Goal: Task Accomplishment & Management: Manage account settings

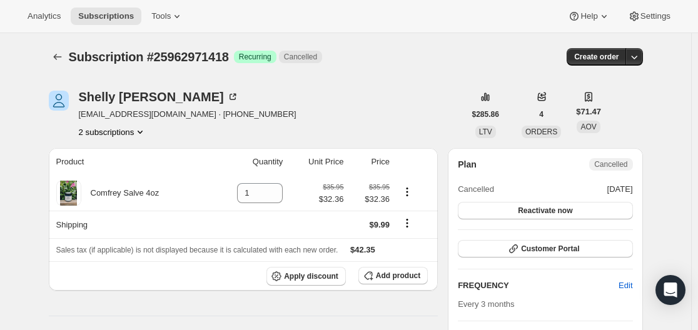
click at [129, 131] on button "2 subscriptions" at bounding box center [113, 132] width 68 height 13
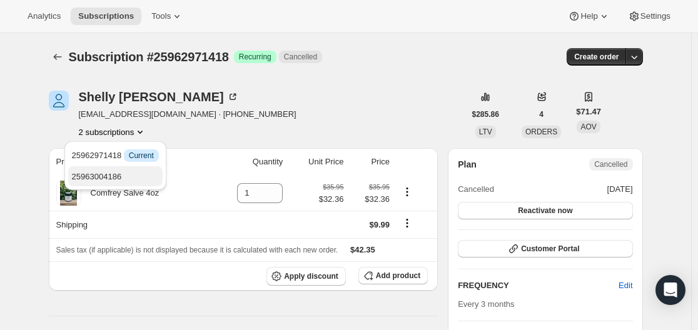
click at [79, 184] on button "25963004186" at bounding box center [115, 176] width 94 height 20
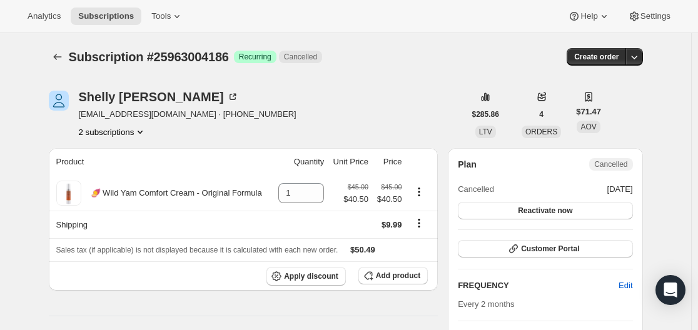
click at [101, 132] on button "2 subscriptions" at bounding box center [113, 132] width 68 height 13
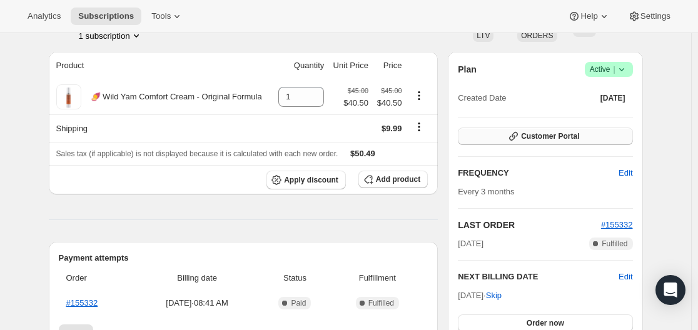
scroll to position [125, 0]
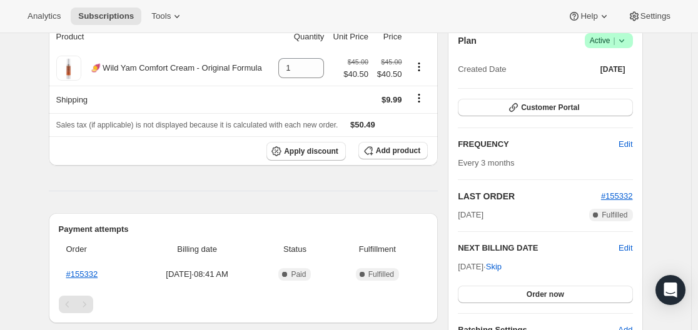
click at [623, 46] on icon at bounding box center [621, 40] width 13 height 13
click at [621, 84] on span "Cancel subscription" at bounding box center [606, 86] width 71 height 9
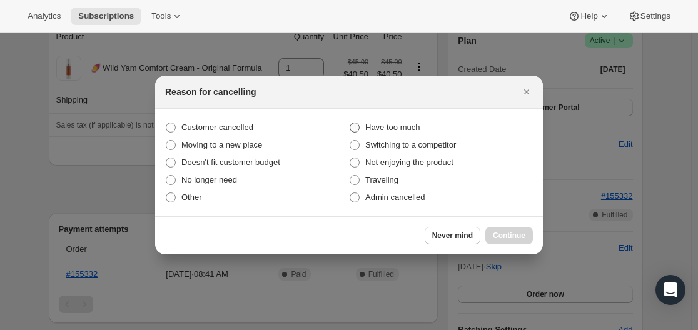
click at [359, 128] on span ":rbk:" at bounding box center [354, 128] width 10 height 10
click at [350, 123] on input "Have too much" at bounding box center [349, 123] width 1 height 1
radio input "true"
click at [513, 239] on span "Continue" at bounding box center [509, 236] width 33 height 10
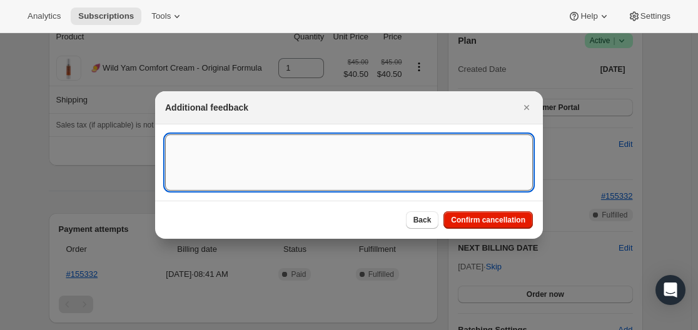
click at [276, 168] on textarea ":rbk:" at bounding box center [349, 162] width 368 height 56
click at [353, 149] on textarea "Customer requests to cancel subscription." at bounding box center [349, 162] width 368 height 56
paste textarea "https://barbaraoneill.gorgias.com/app/ticket/225163440"
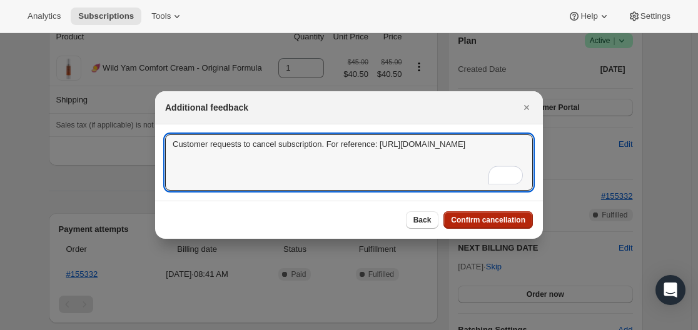
type textarea "Customer requests to cancel subscription. For reference: https://barbaraoneill.…"
click at [490, 217] on span "Confirm cancellation" at bounding box center [488, 220] width 74 height 10
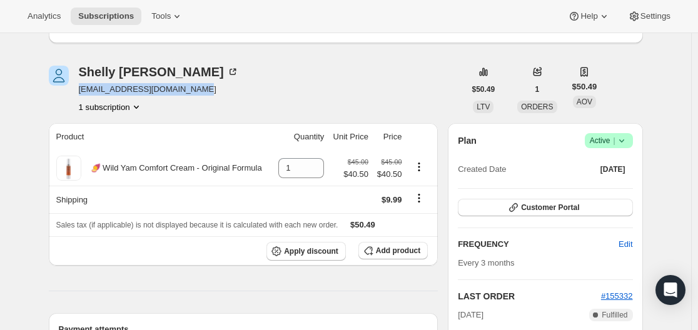
drag, startPoint x: 218, startPoint y: 94, endPoint x: 82, endPoint y: 89, distance: 136.4
click at [82, 89] on div "Shelly Vincent gracehealthbeauty@gmail.com 1 subscription" at bounding box center [257, 90] width 416 height 48
copy span "gracehealthbeauty@gmail.com"
